Goal: Task Accomplishment & Management: Use online tool/utility

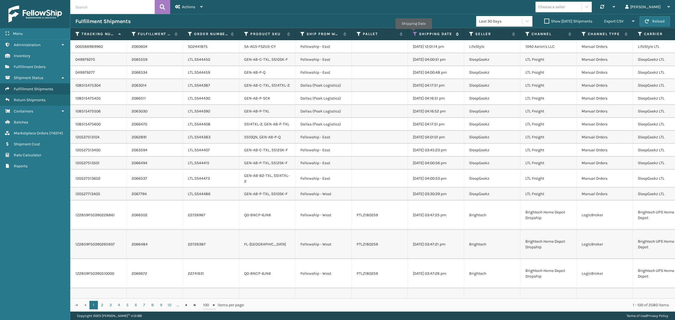
click at [413, 33] on icon at bounding box center [415, 33] width 4 height 5
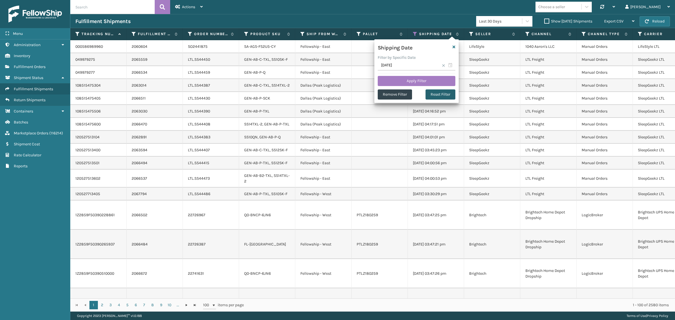
click at [438, 93] on button "Reset Filter" at bounding box center [440, 94] width 30 height 10
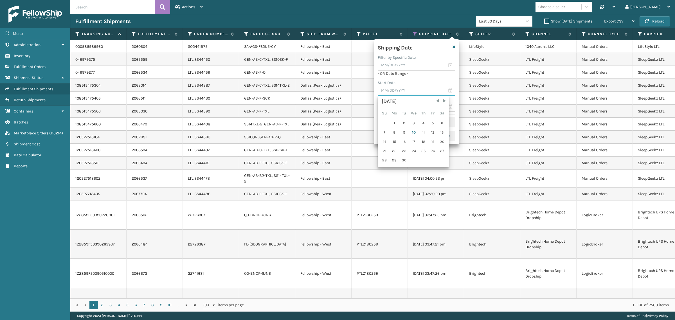
click at [410, 91] on input "text" at bounding box center [417, 91] width 78 height 10
click at [413, 122] on div "3" at bounding box center [413, 123] width 9 height 8
type input "09/03/2025"
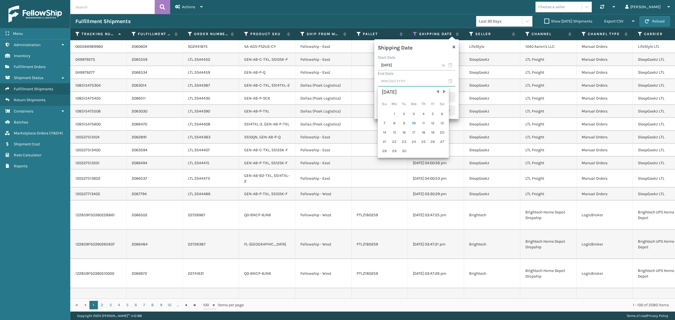
click at [411, 79] on input "text" at bounding box center [417, 81] width 78 height 10
click at [402, 122] on div "9" at bounding box center [404, 123] width 8 height 8
type input "09/09/2025"
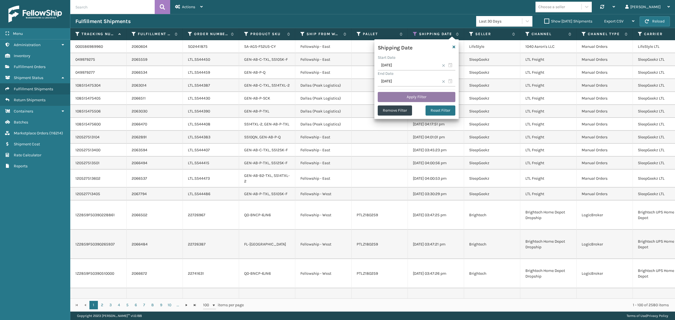
click at [410, 97] on button "Apply Filter" at bounding box center [417, 97] width 78 height 10
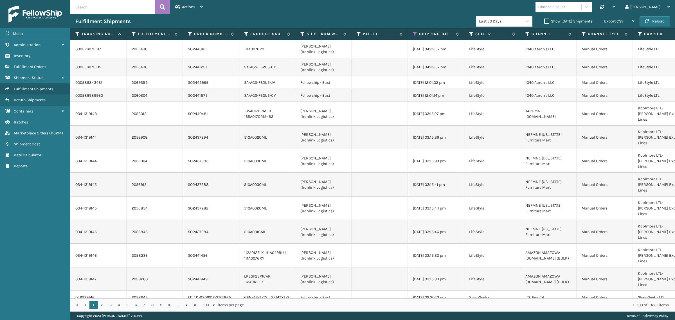
click at [544, 19] on label "Show Yesterday Shipments" at bounding box center [568, 21] width 48 height 5
click at [544, 19] on input "Show Yesterday Shipments" at bounding box center [544, 20] width 0 height 4
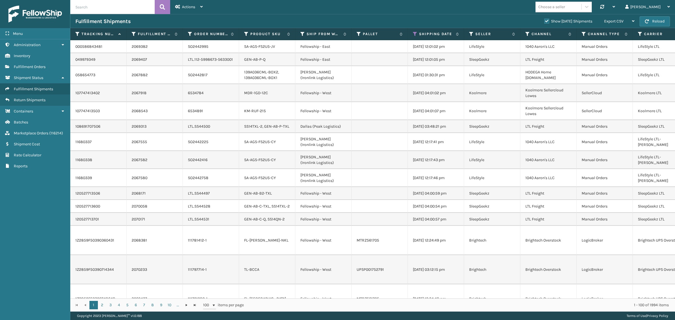
click at [544, 21] on label "Show Yesterday Shipments" at bounding box center [568, 21] width 48 height 5
click at [544, 21] on input "Show Yesterday Shipments" at bounding box center [544, 20] width 0 height 4
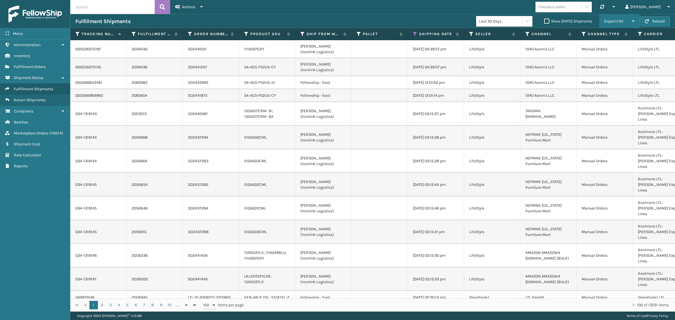
click at [619, 17] on div "Export CSV" at bounding box center [619, 21] width 30 height 14
click at [617, 51] on li "Export All Pages" at bounding box center [601, 51] width 75 height 15
click at [363, 14] on div "Fulfillment Shipments Last 30 Days Show Yesterday Shipments Export CSV Export C…" at bounding box center [372, 21] width 605 height 14
click at [413, 32] on icon at bounding box center [415, 33] width 4 height 5
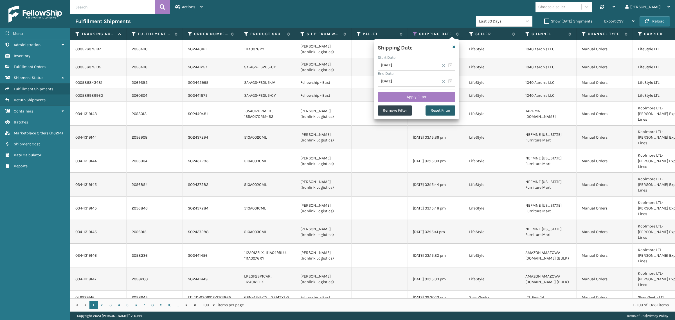
click at [444, 111] on button "Reset Filter" at bounding box center [440, 110] width 30 height 10
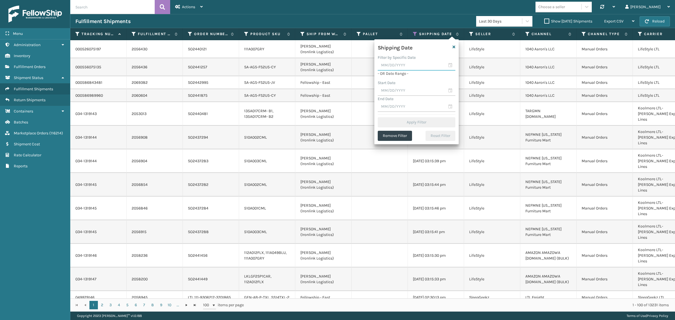
click at [408, 67] on input "text" at bounding box center [417, 65] width 78 height 10
click at [403, 105] on div "9" at bounding box center [404, 107] width 8 height 8
type input "09/09/2025"
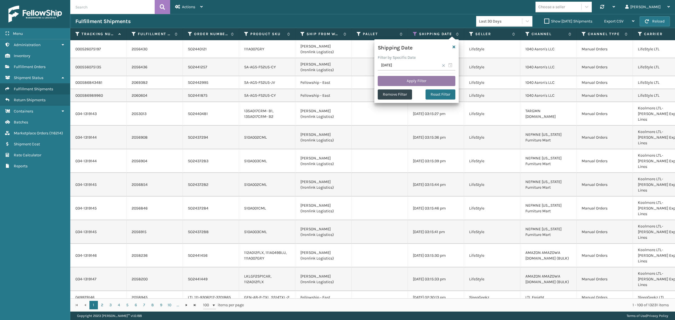
click at [405, 79] on button "Apply Filter" at bounding box center [417, 81] width 78 height 10
